Goal: Find specific page/section

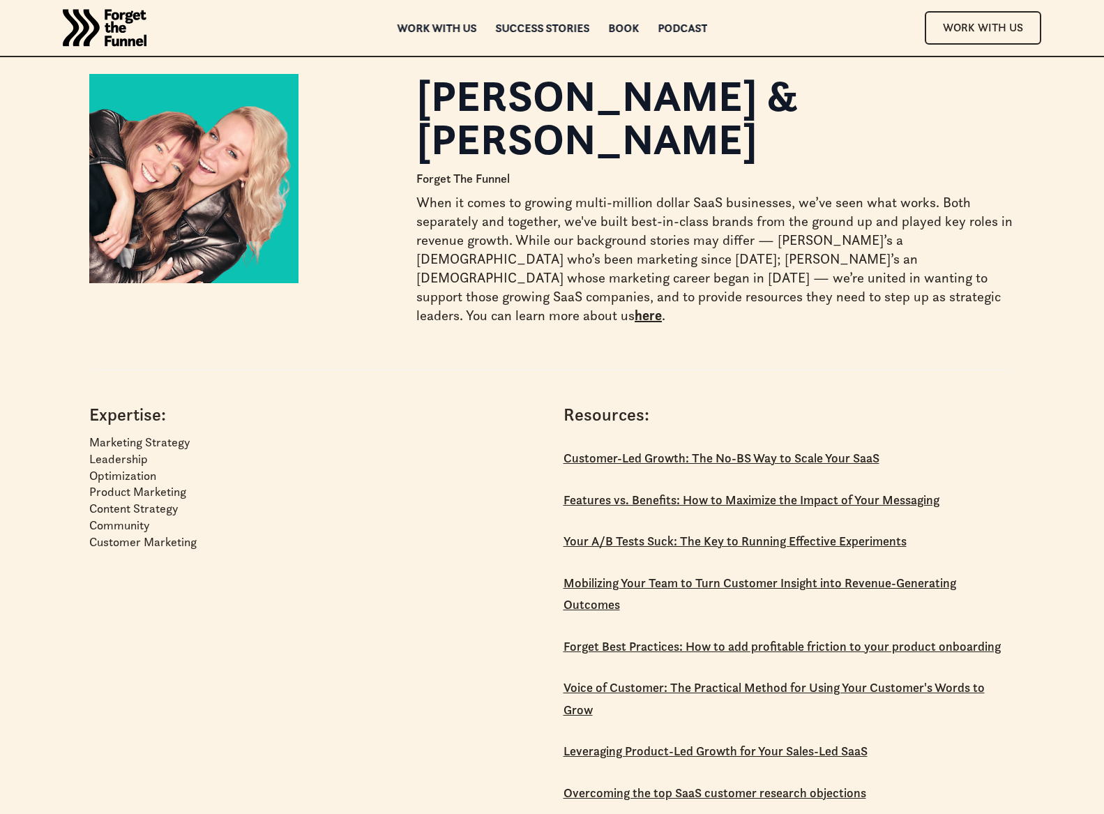
click at [652, 307] on link "here" at bounding box center [647, 315] width 27 height 17
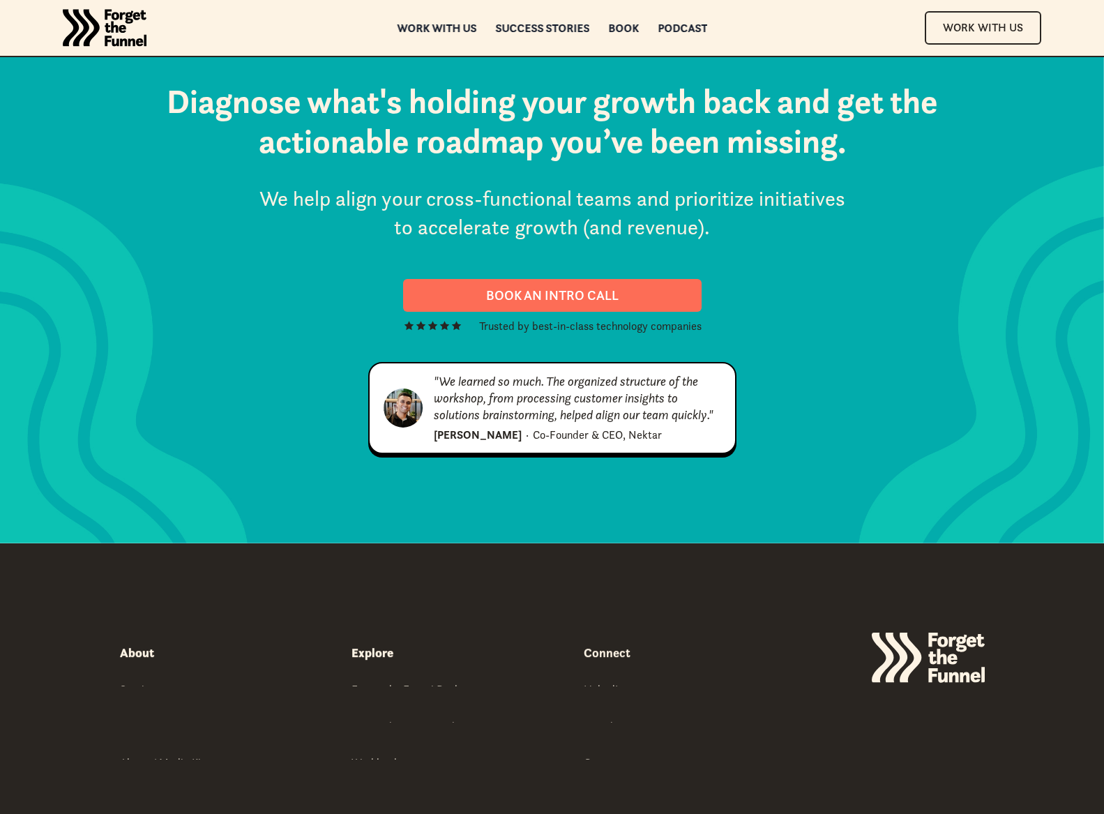
scroll to position [7027, 0]
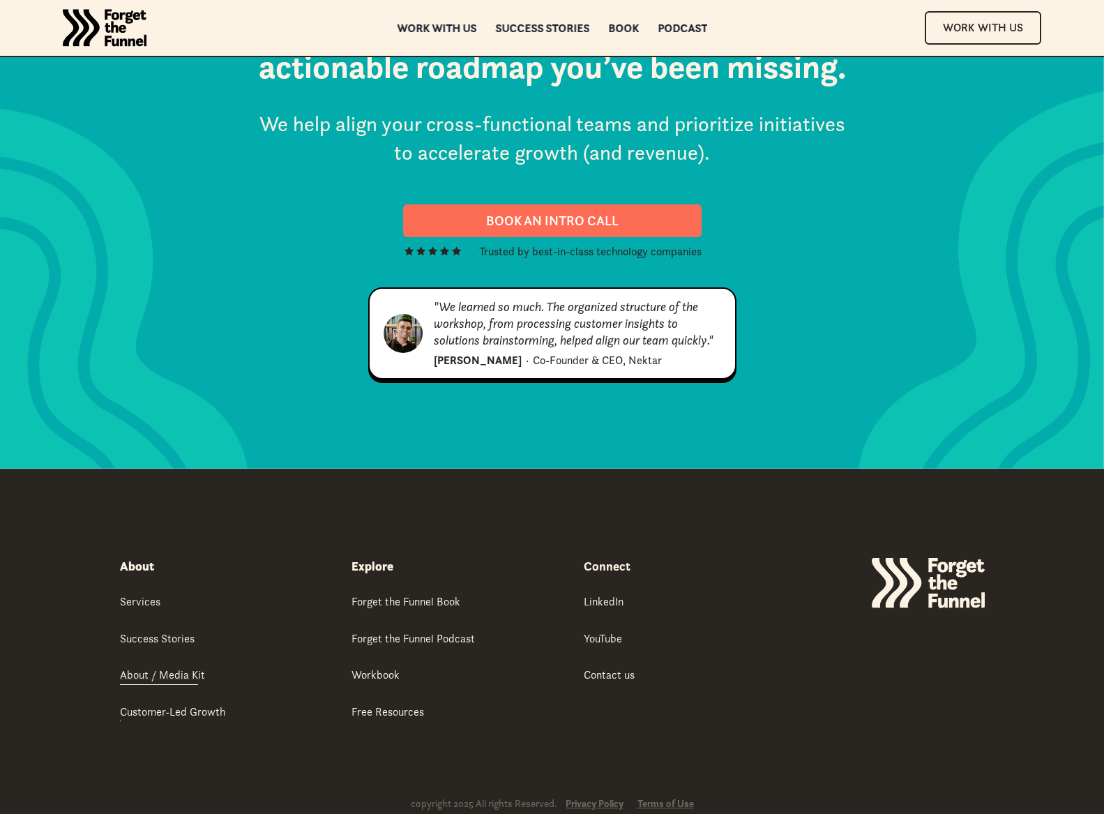
click at [167, 666] on div "About / Media Kit" at bounding box center [162, 673] width 85 height 15
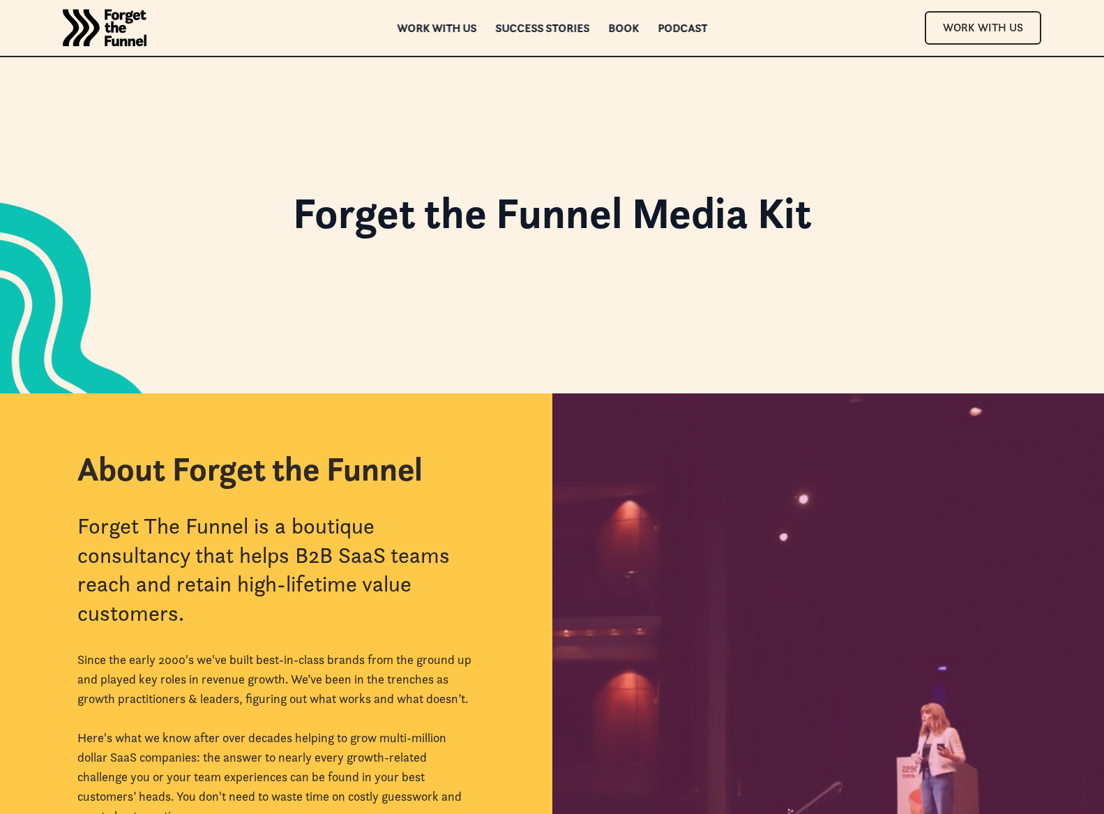
scroll to position [1, 0]
